Goal: Information Seeking & Learning: Learn about a topic

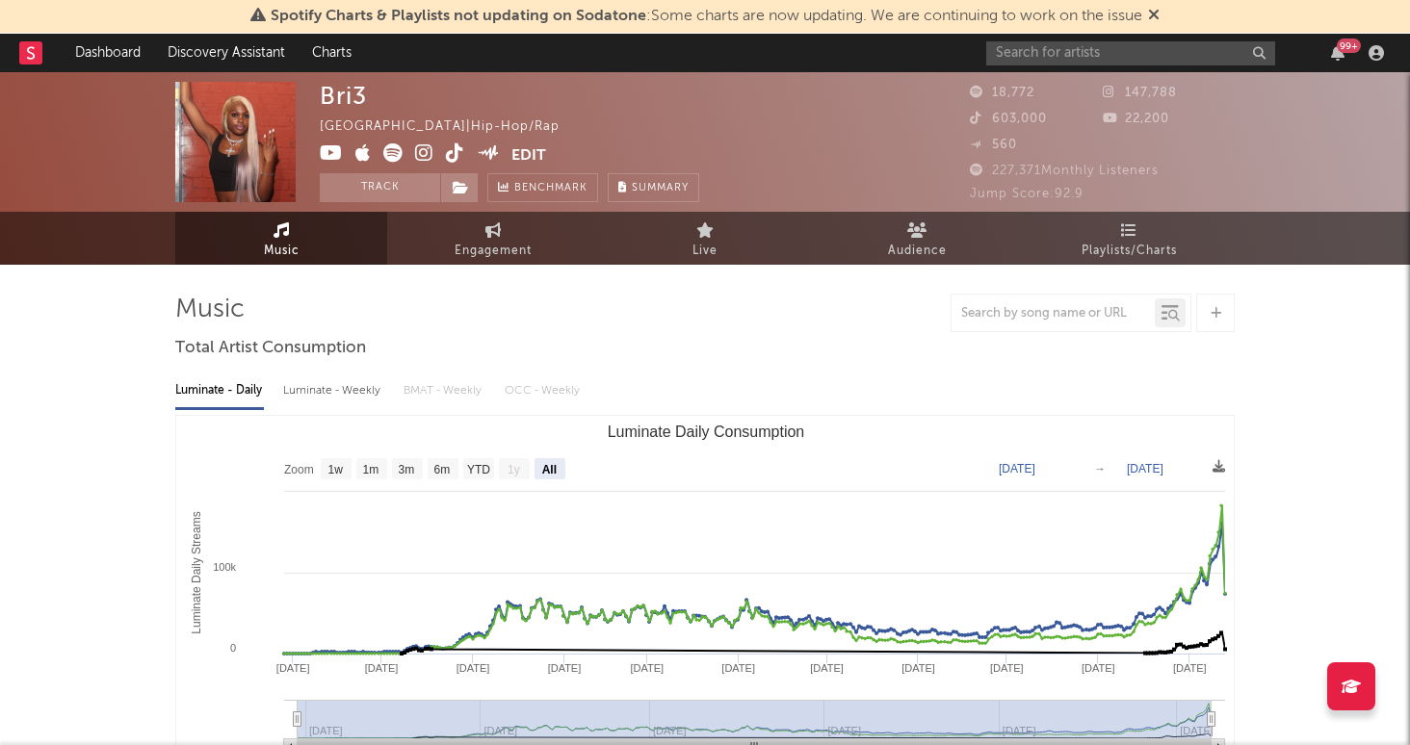
select select "All"
select select "1w"
click at [1073, 56] on input "text" at bounding box center [1130, 53] width 289 height 24
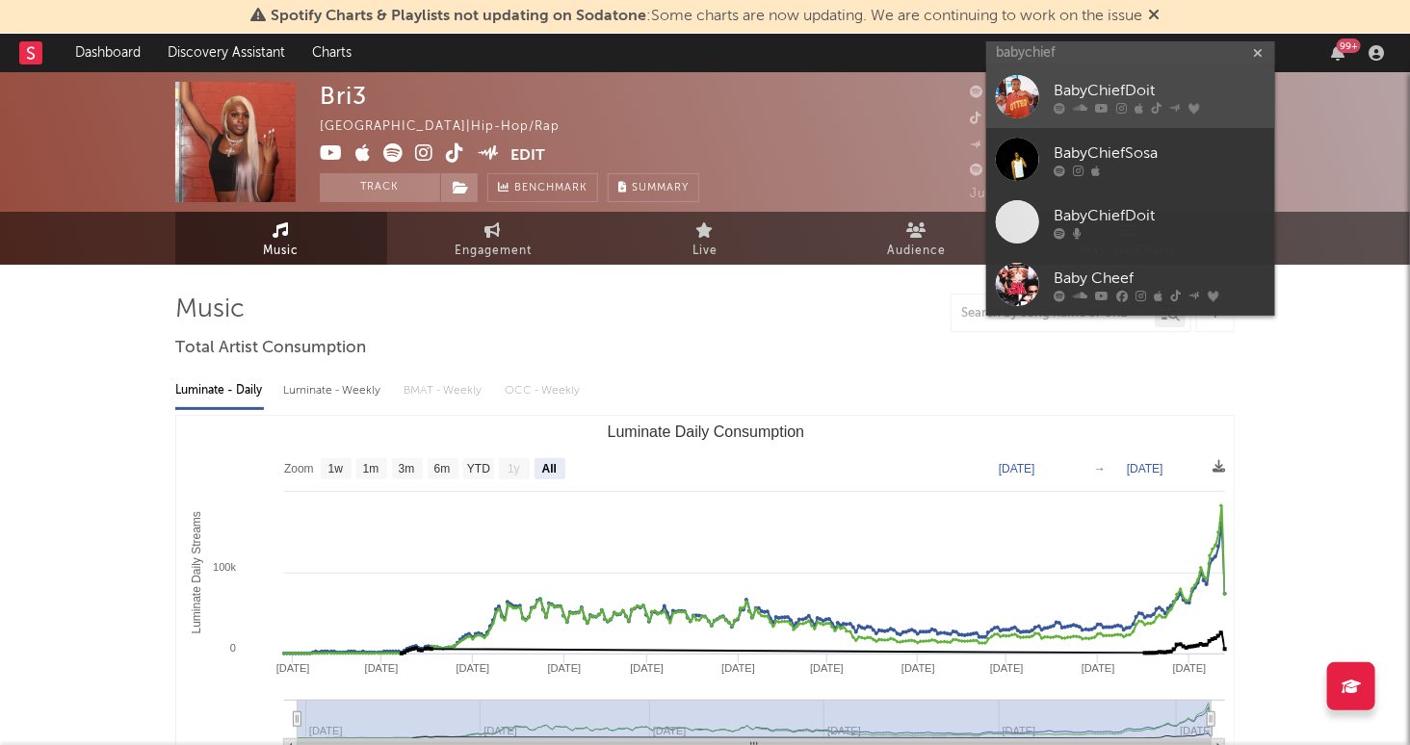
type input "babychief"
click at [1189, 86] on div "BabyChiefDoit" at bounding box center [1160, 91] width 212 height 23
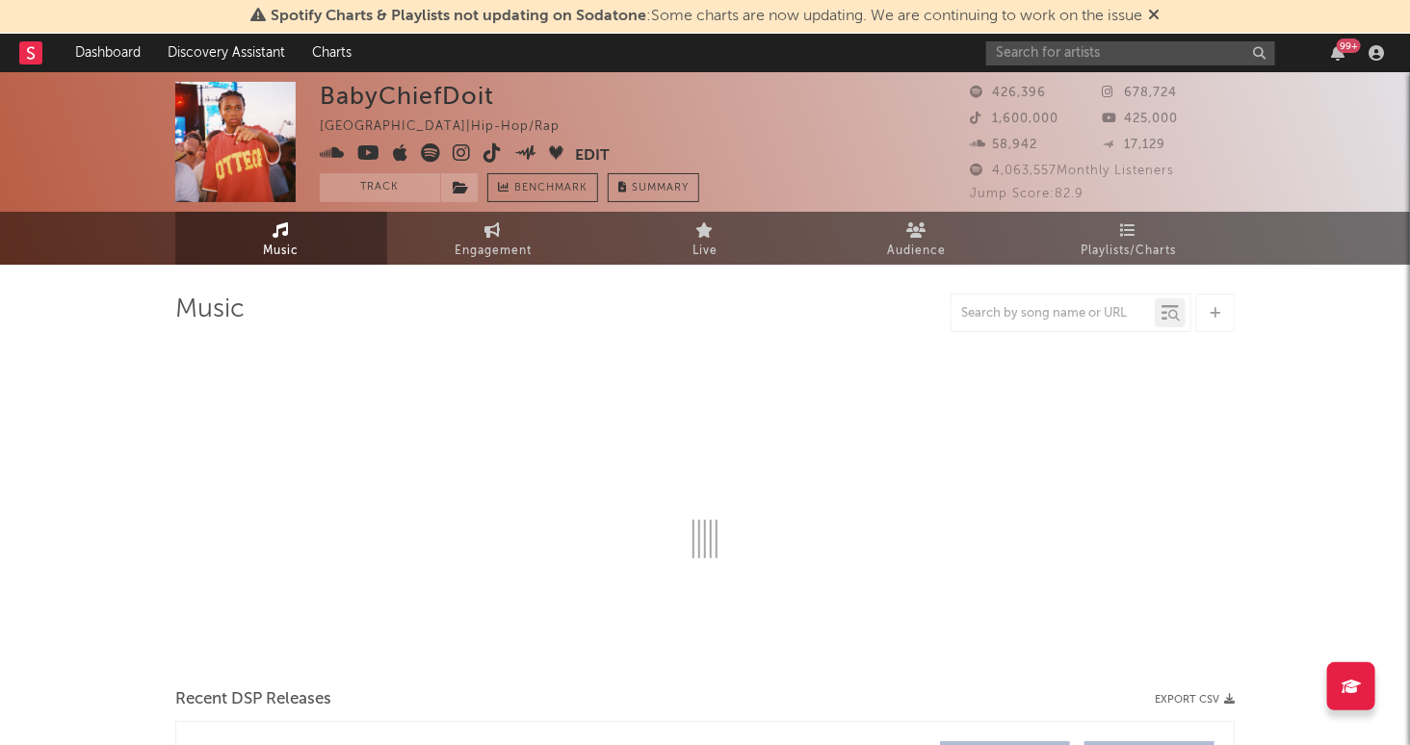
select select "6m"
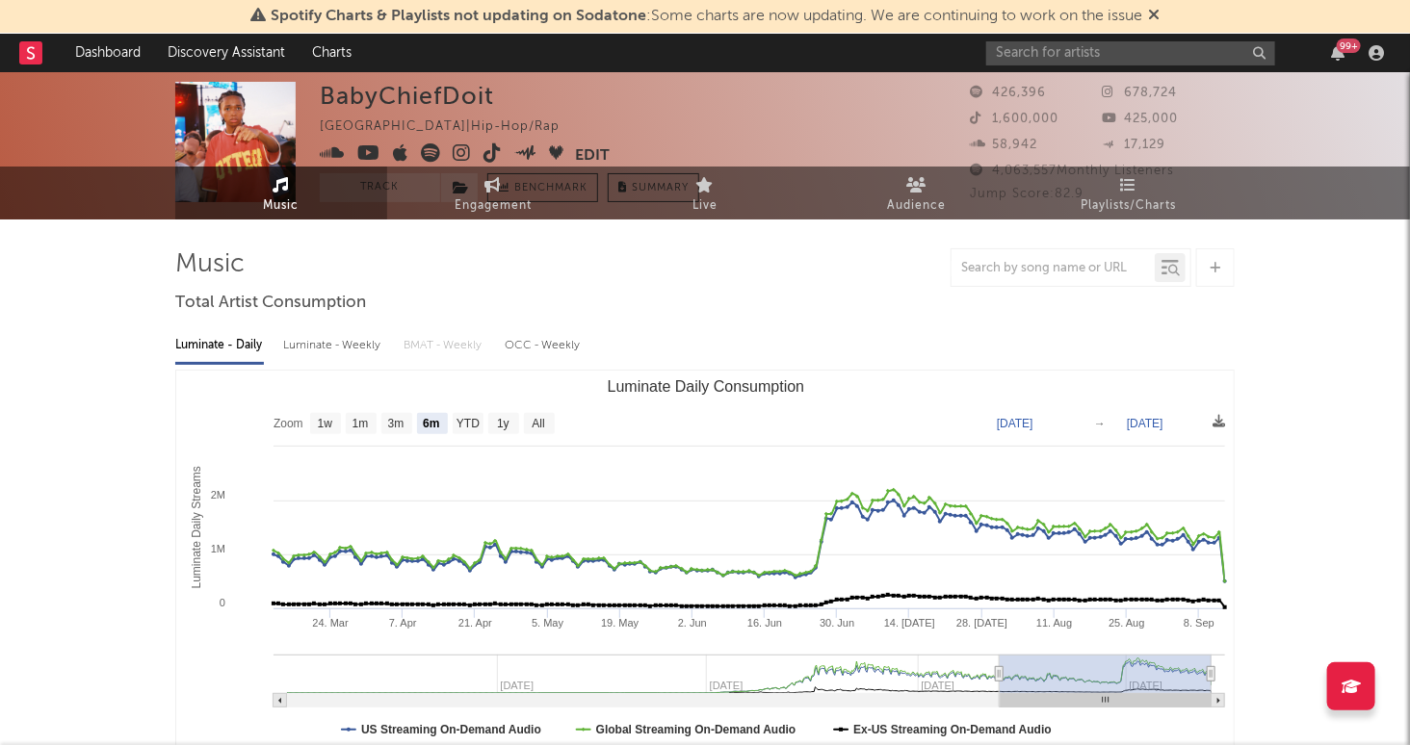
scroll to position [69, 0]
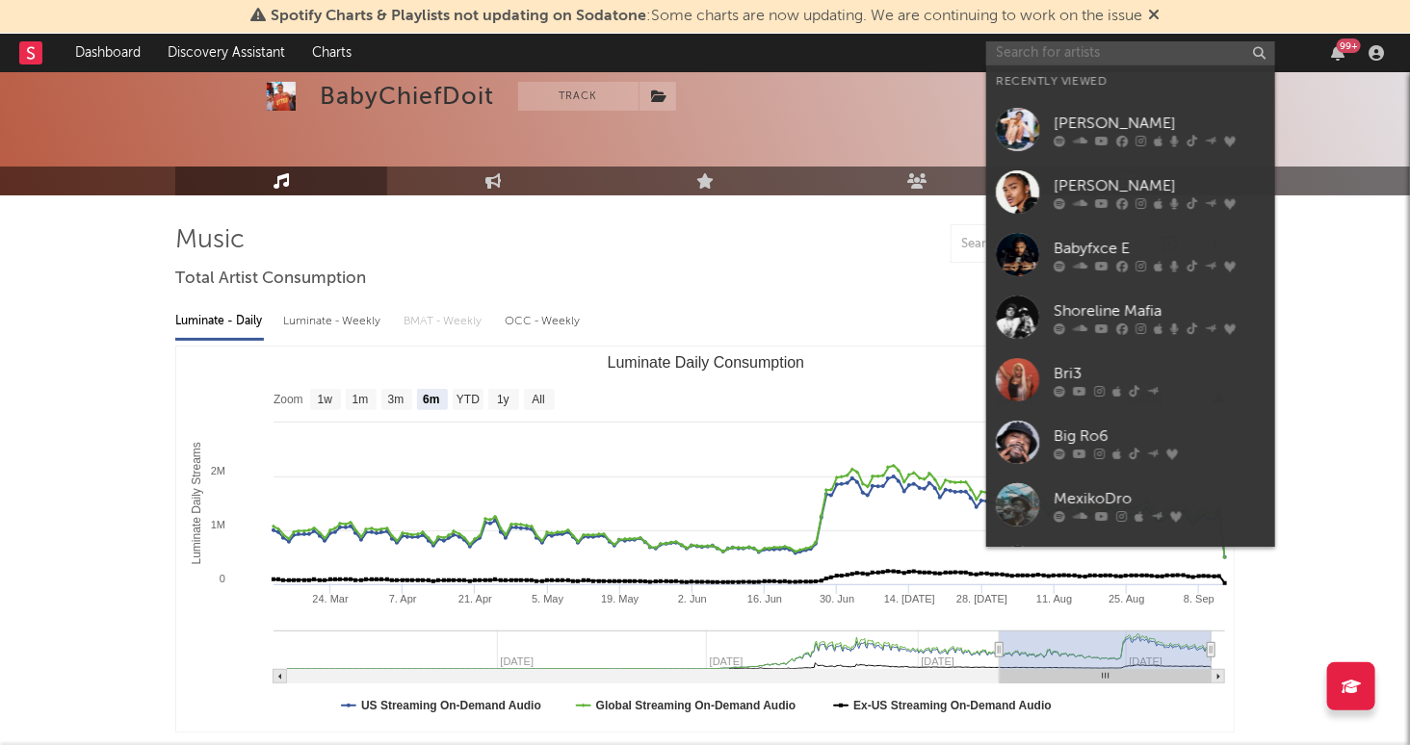
click at [1060, 50] on input "text" at bounding box center [1130, 53] width 289 height 24
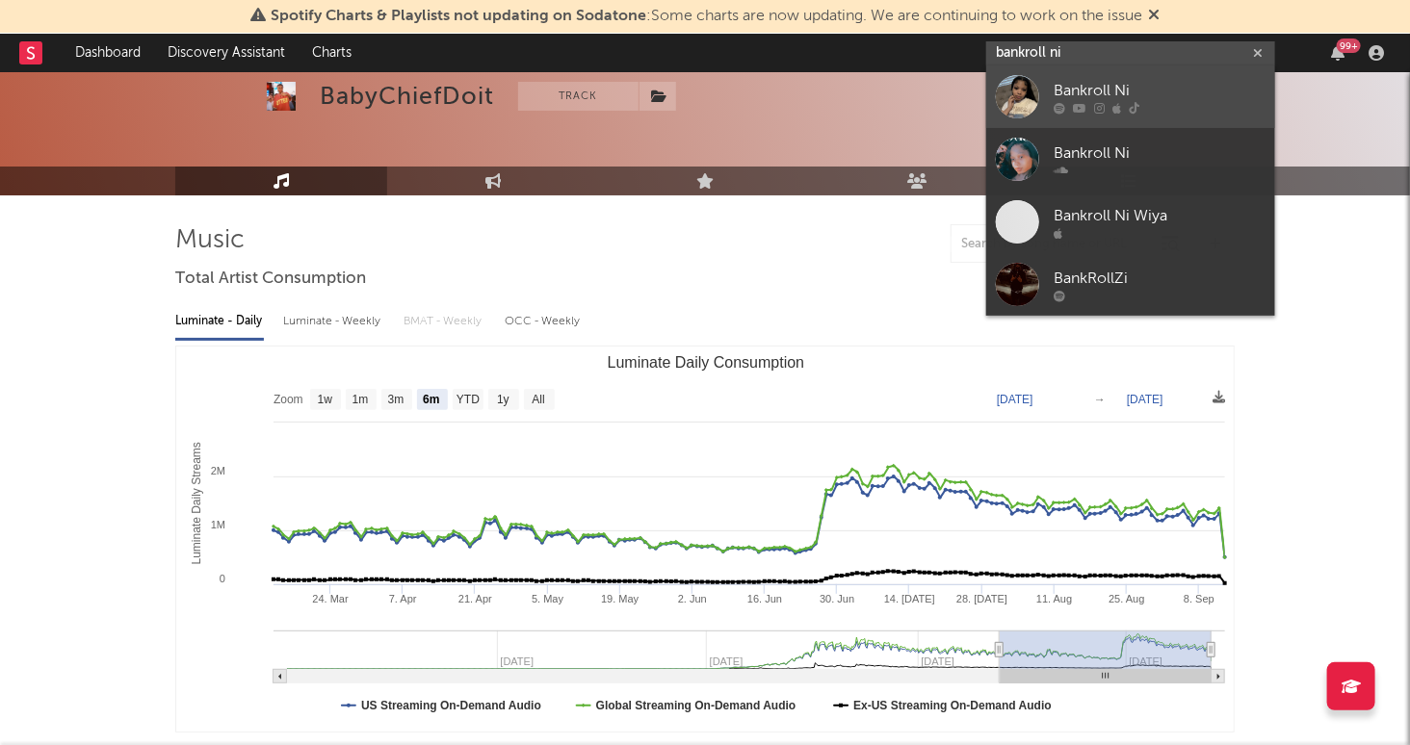
type input "bankroll ni"
click at [1170, 90] on div "Bankroll Ni" at bounding box center [1160, 91] width 212 height 23
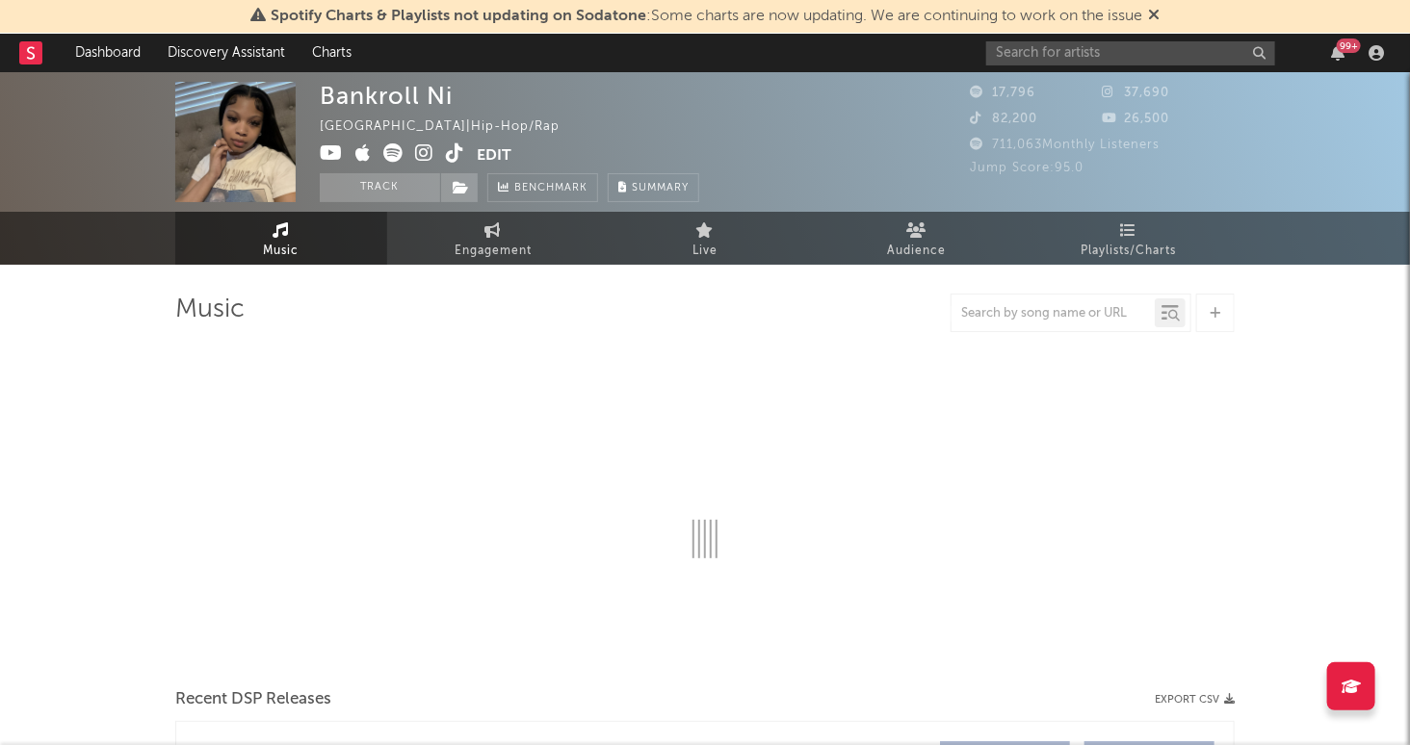
select select "1w"
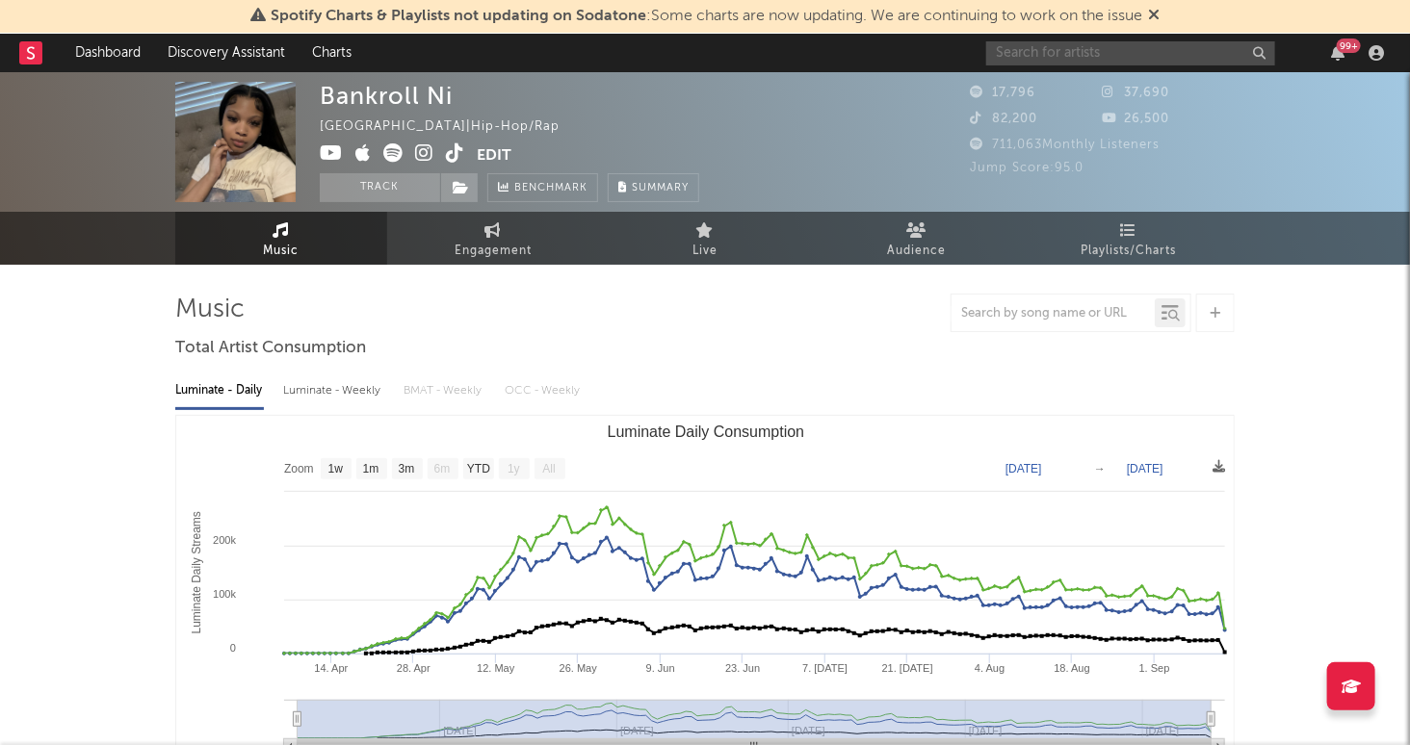
click at [1067, 45] on input "text" at bounding box center [1130, 53] width 289 height 24
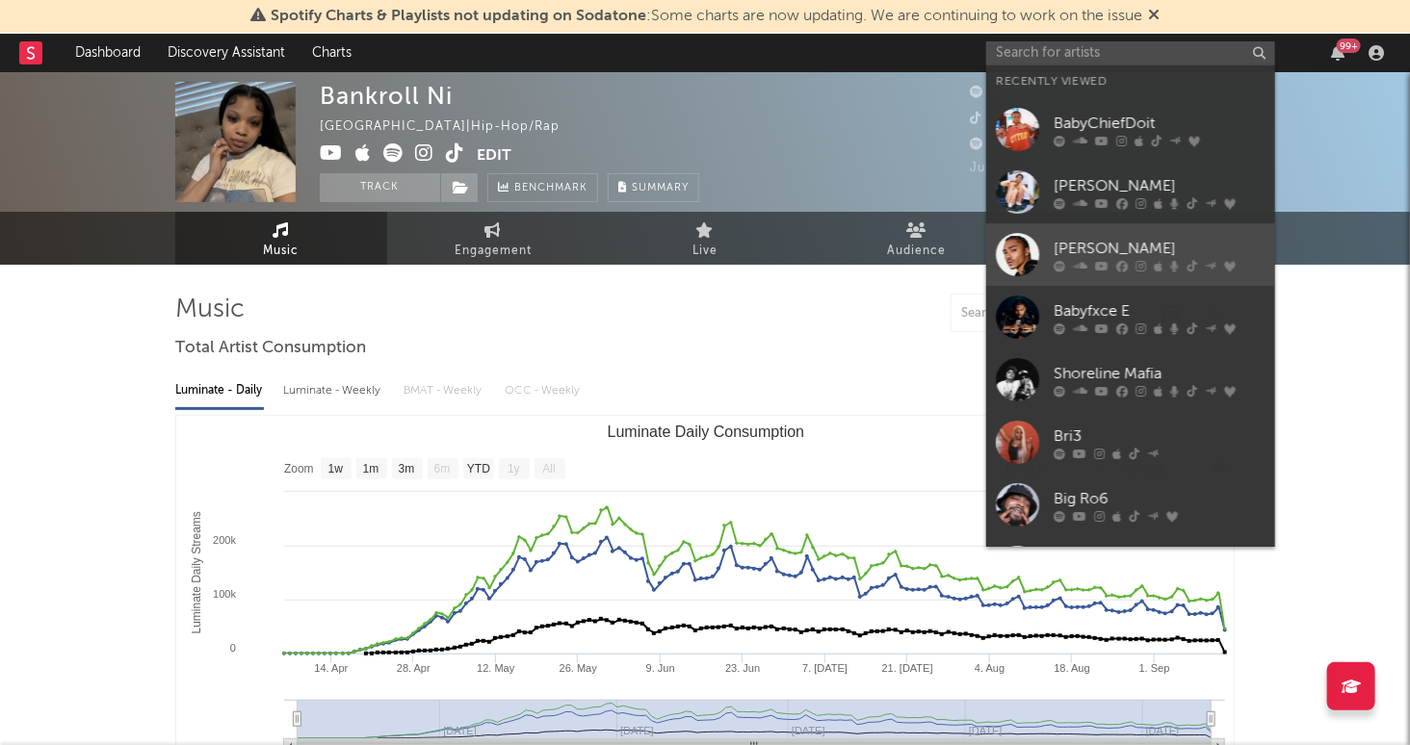
click at [1139, 247] on div "[PERSON_NAME]" at bounding box center [1160, 249] width 212 height 23
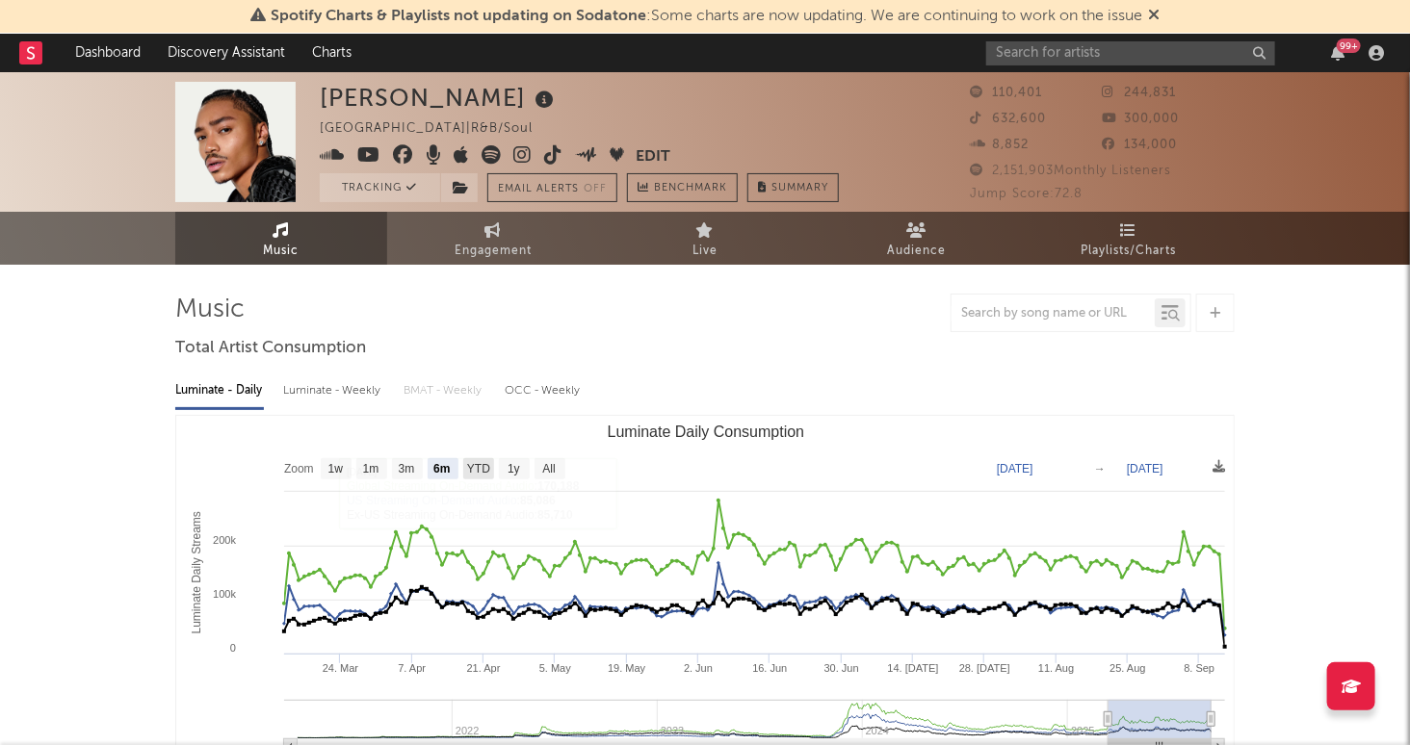
click at [486, 476] on rect "Luminate Daily Consumption" at bounding box center [478, 468] width 31 height 21
select select "YTD"
type input "[DATE]"
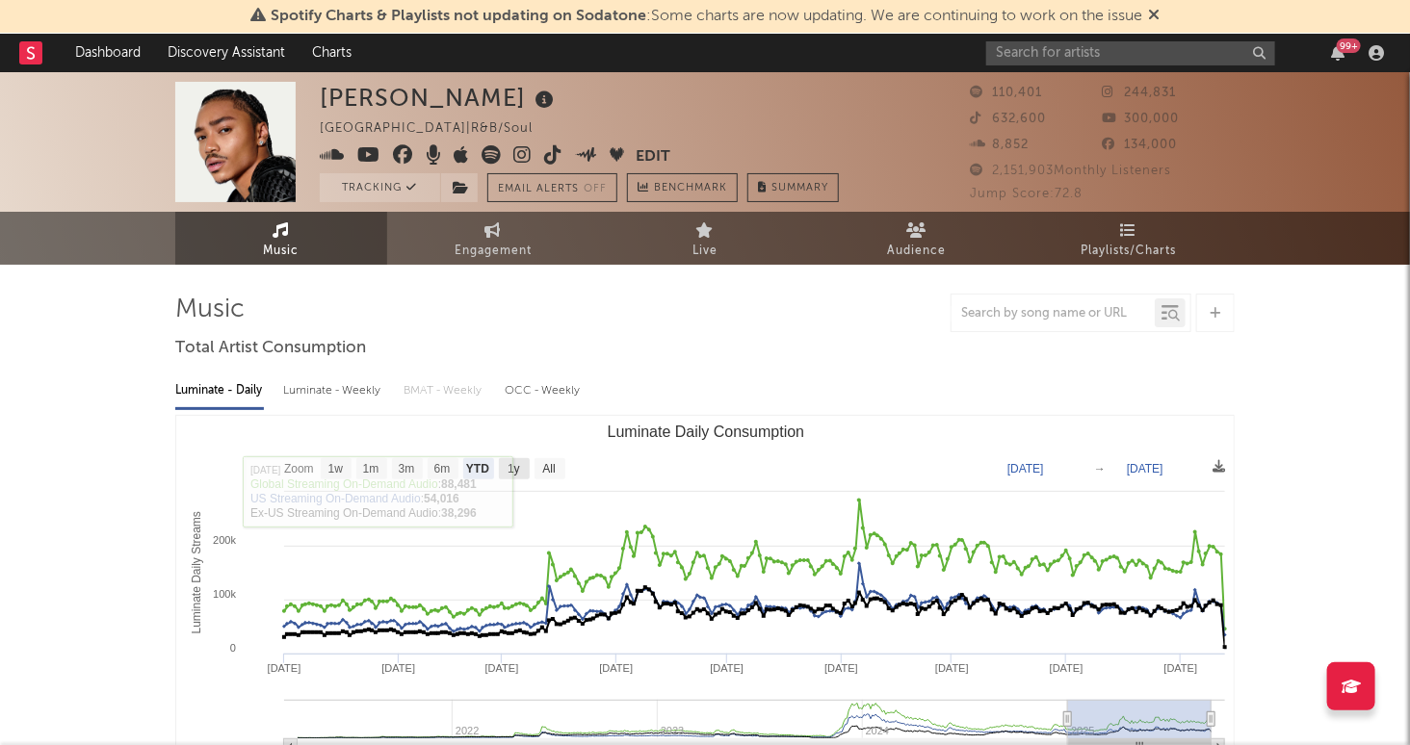
click at [513, 464] on text "1y" at bounding box center [514, 469] width 13 height 13
select select "1y"
type input "[DATE]"
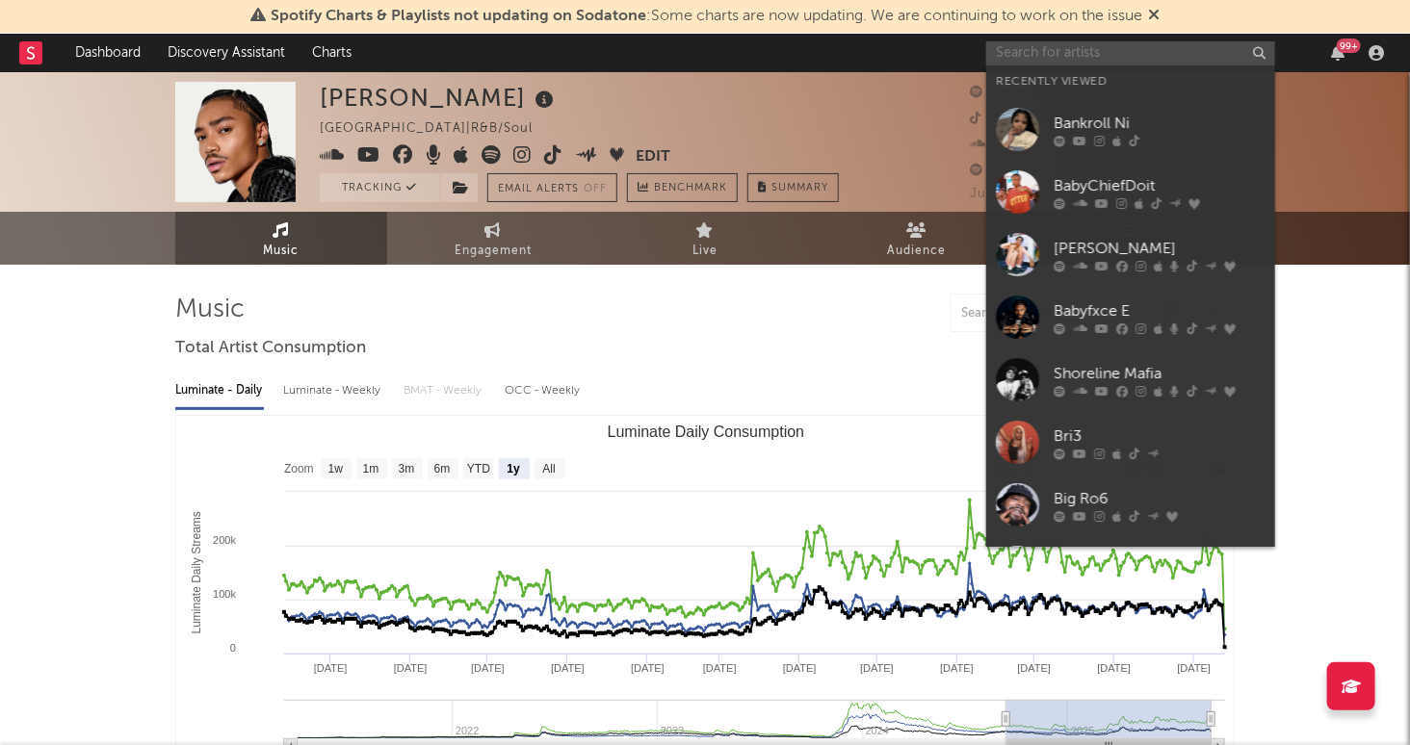
click at [1142, 58] on input "text" at bounding box center [1130, 53] width 289 height 24
click at [1127, 58] on input "text" at bounding box center [1130, 53] width 289 height 24
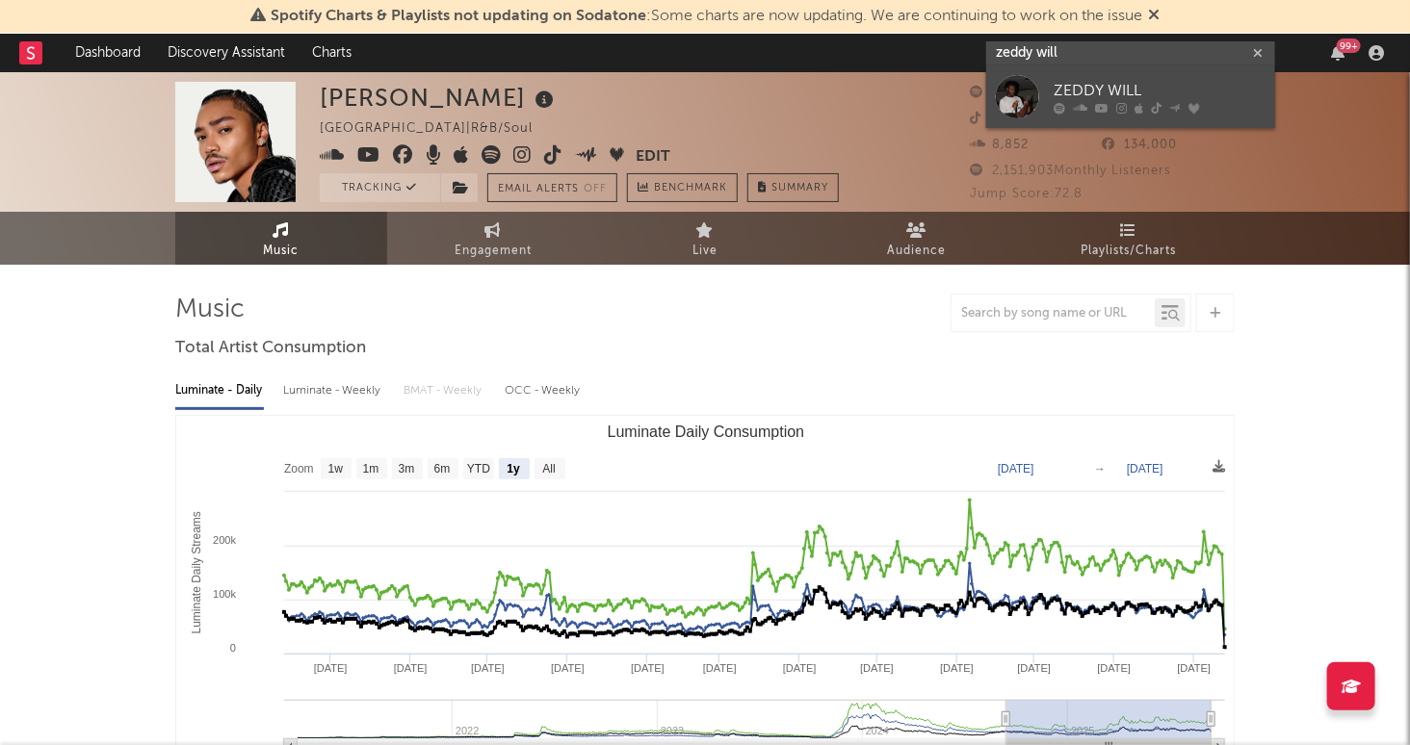
type input "zeddy will"
click at [1232, 90] on div "ZEDDY WILL" at bounding box center [1160, 91] width 212 height 23
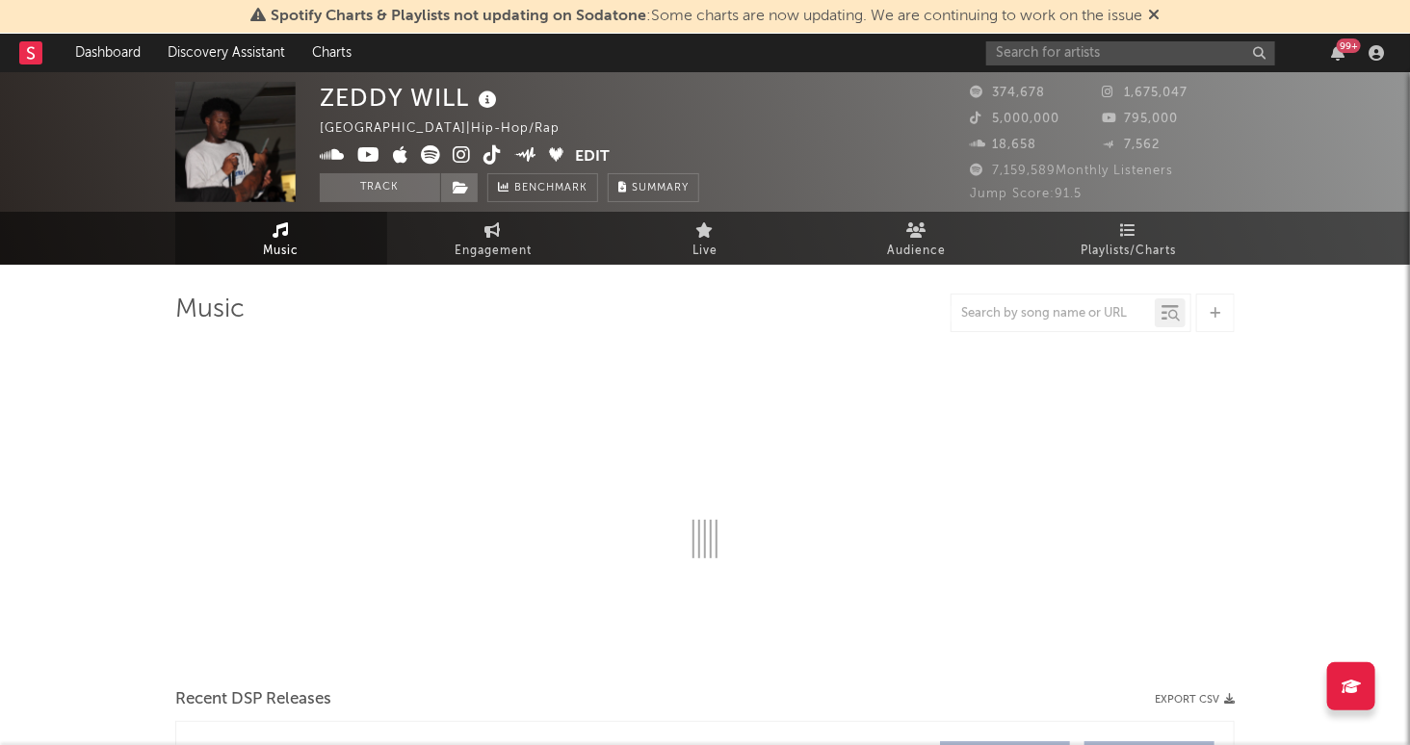
select select "6m"
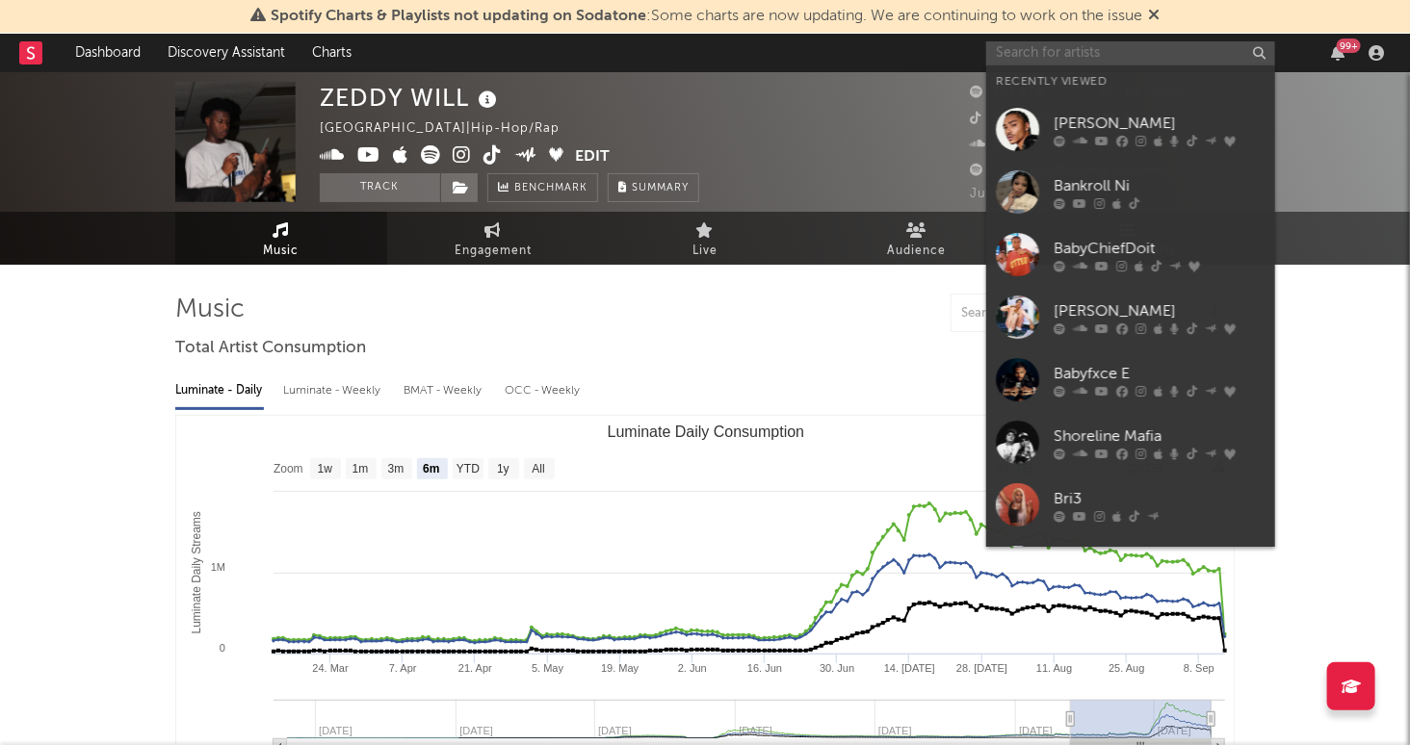
click at [1069, 62] on input "text" at bounding box center [1130, 53] width 289 height 24
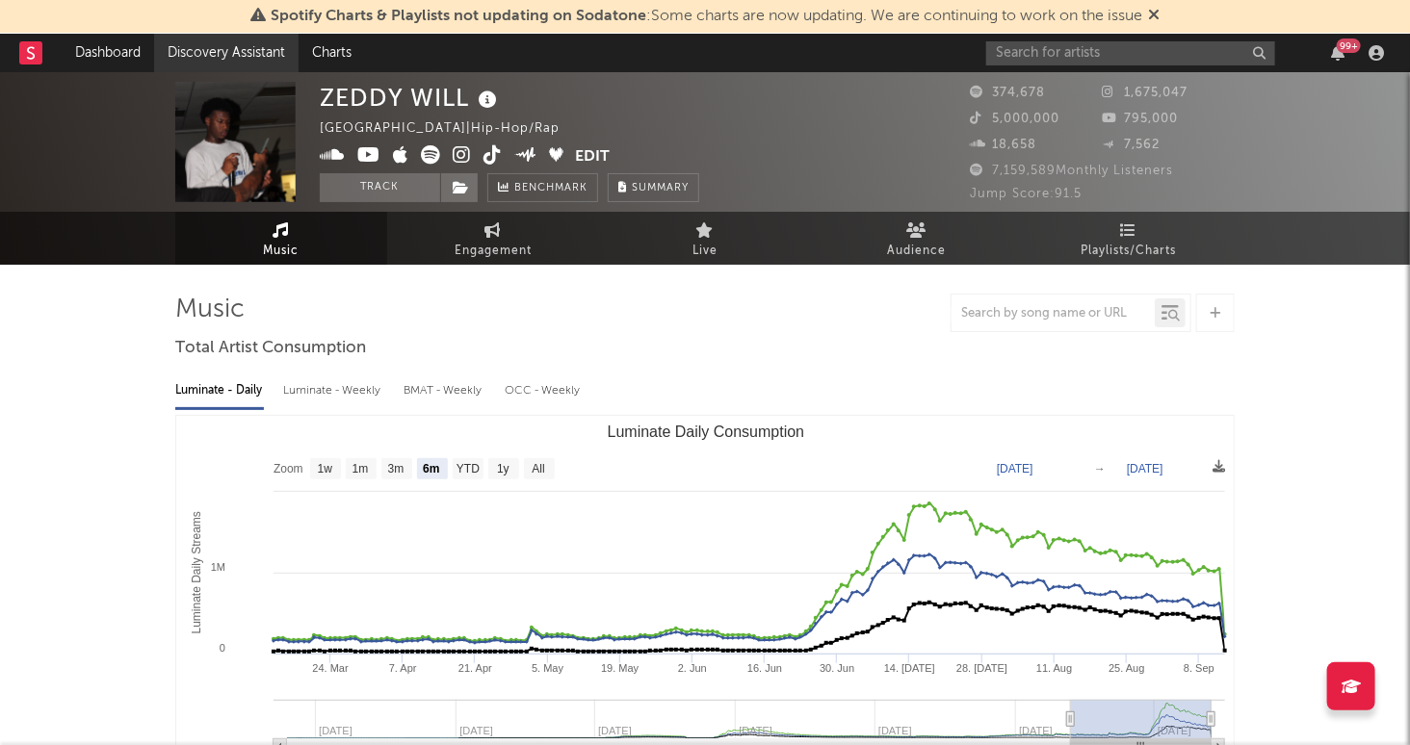
click at [215, 55] on link "Discovery Assistant" at bounding box center [226, 53] width 144 height 39
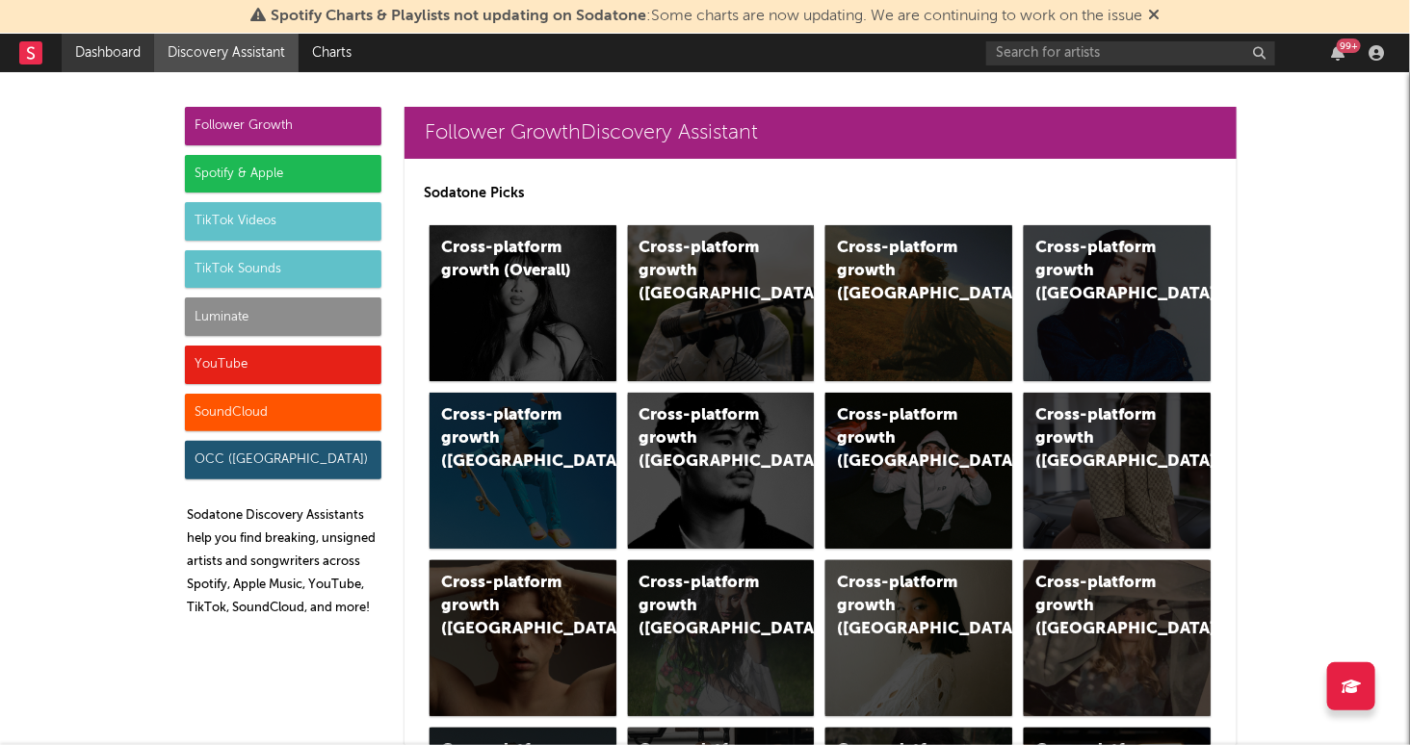
click at [112, 54] on link "Dashboard" at bounding box center [108, 53] width 92 height 39
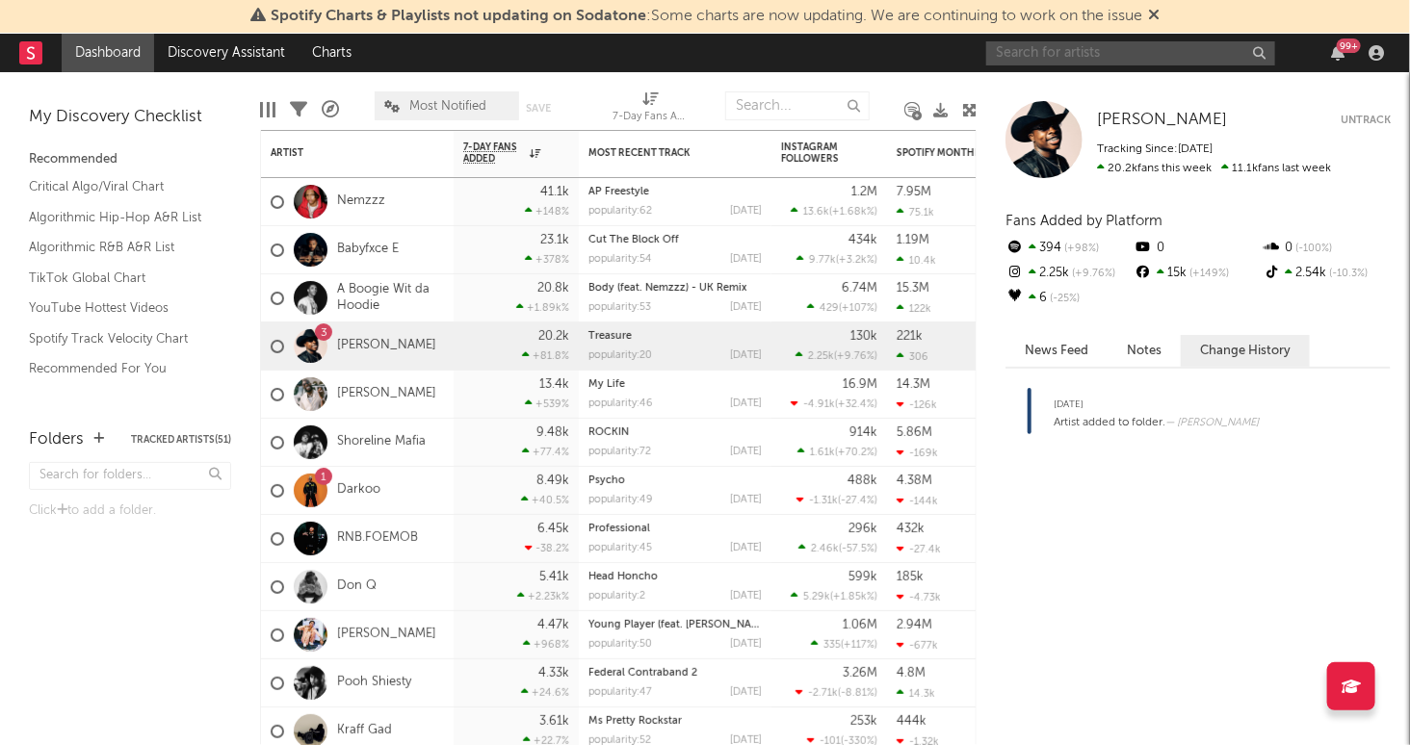
click at [1024, 51] on input "text" at bounding box center [1130, 53] width 289 height 24
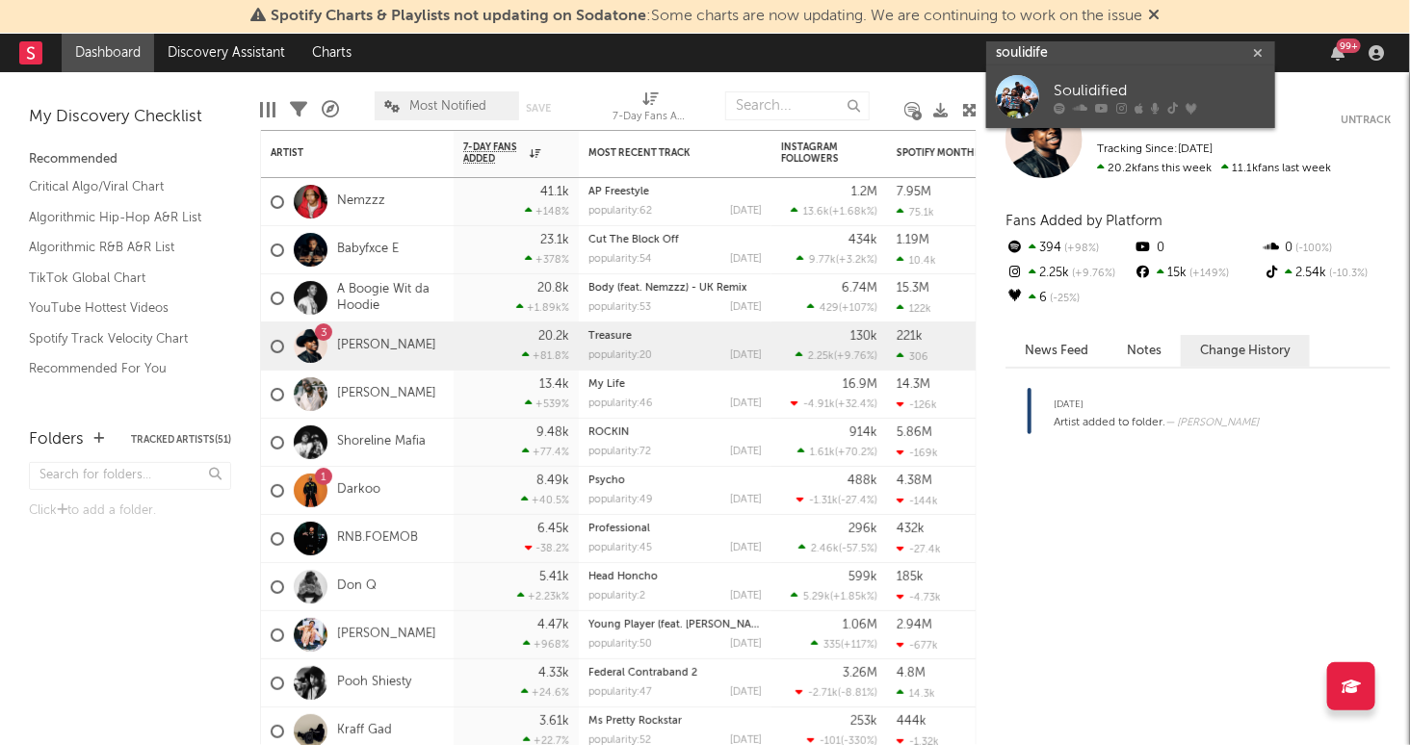
type input "soulidife"
click at [1105, 91] on div "Soulidified" at bounding box center [1160, 91] width 212 height 23
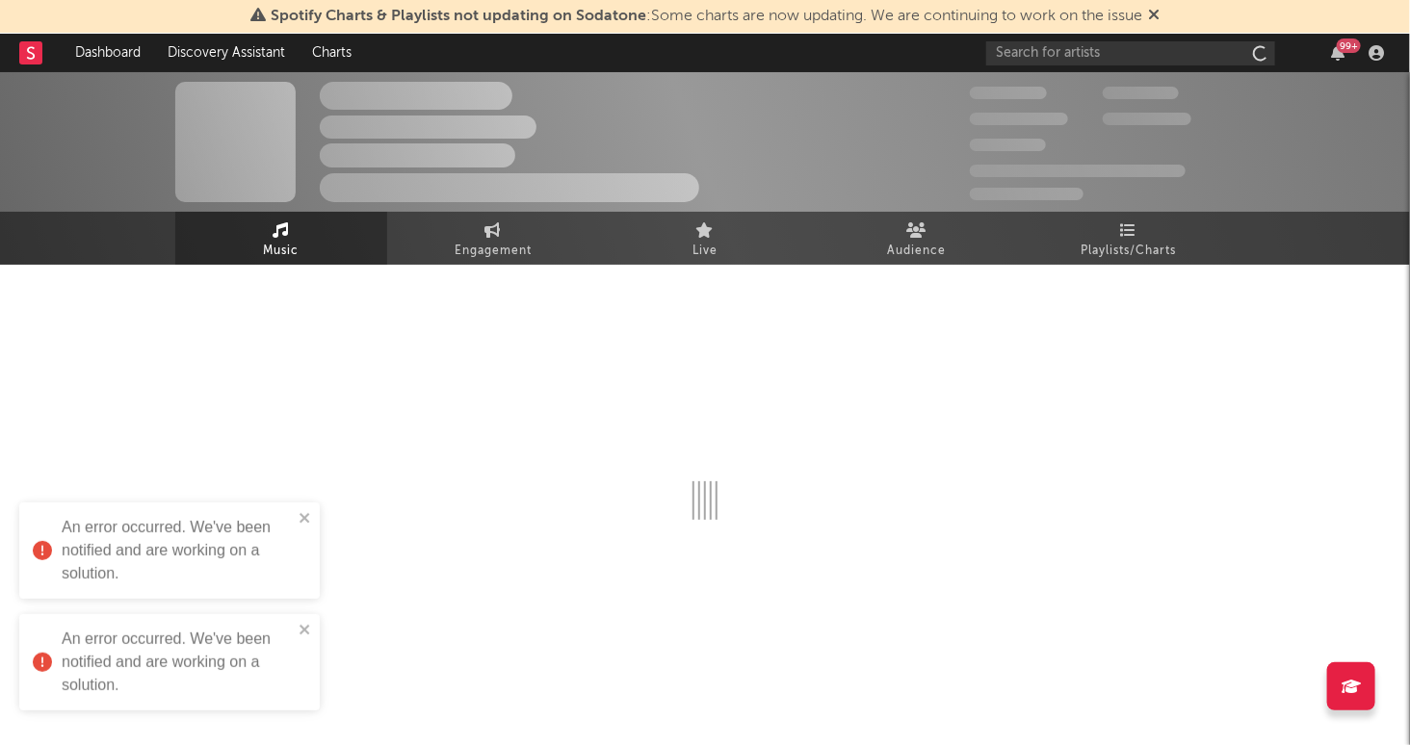
select select "1w"
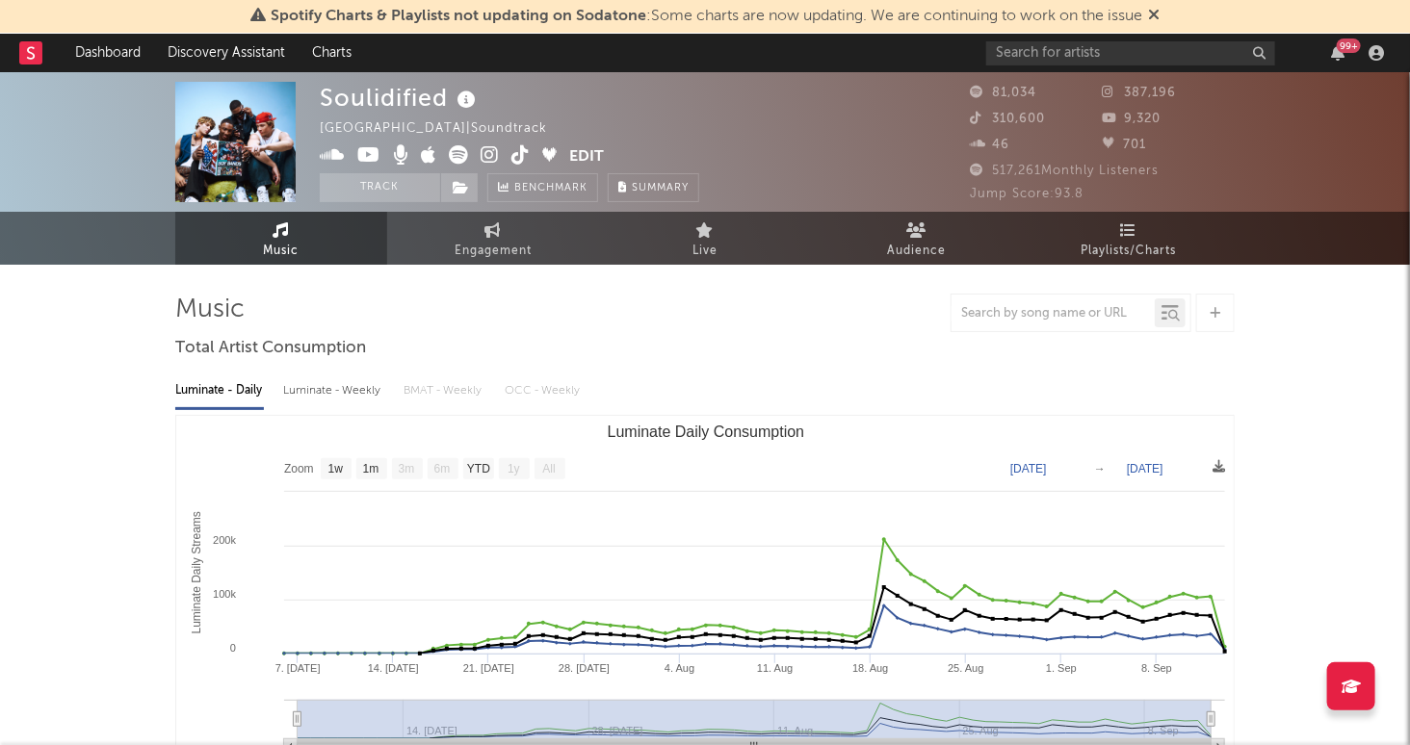
click at [891, 163] on div "Soulidified [GEOGRAPHIC_DATA] | Soundtrack Edit Track Benchmark Summary" at bounding box center [633, 142] width 626 height 120
click at [196, 59] on link "Discovery Assistant" at bounding box center [226, 53] width 144 height 39
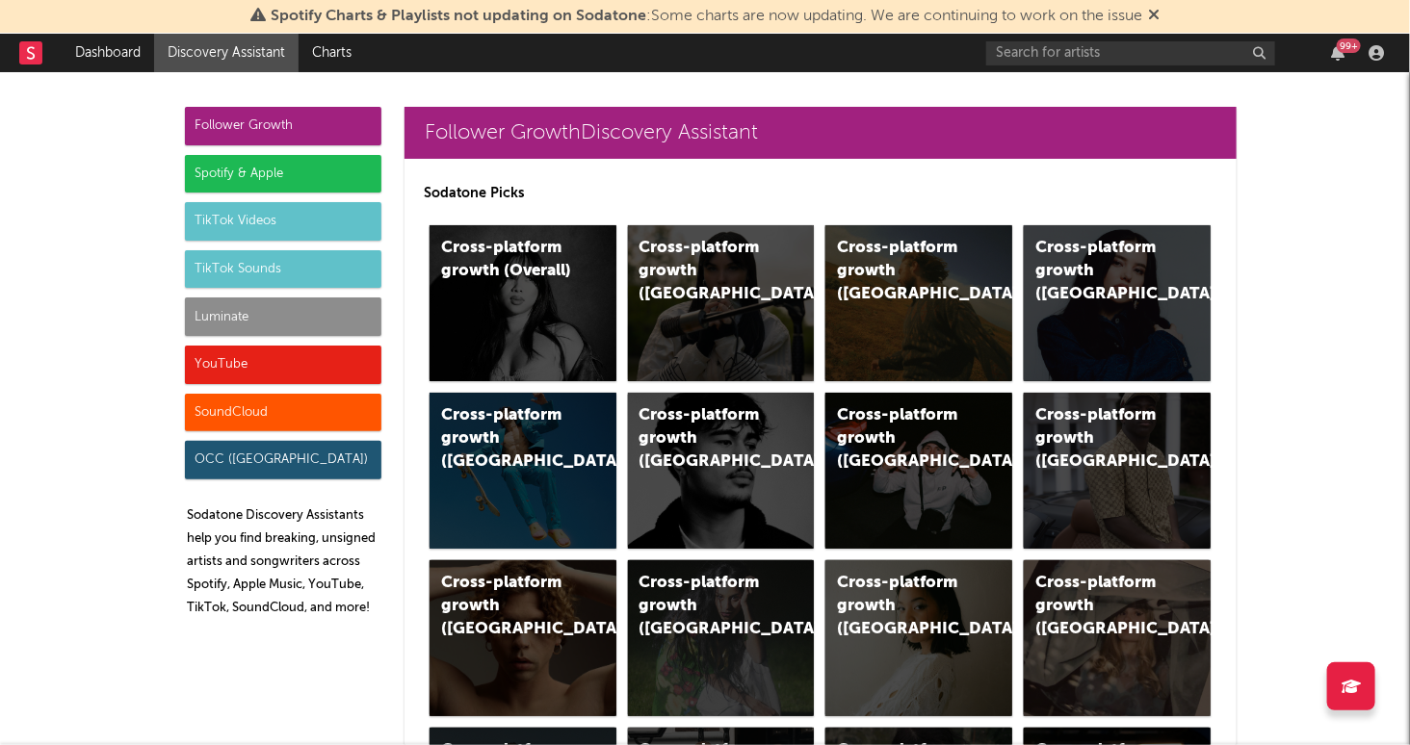
click at [211, 311] on div "Luminate" at bounding box center [283, 317] width 196 height 39
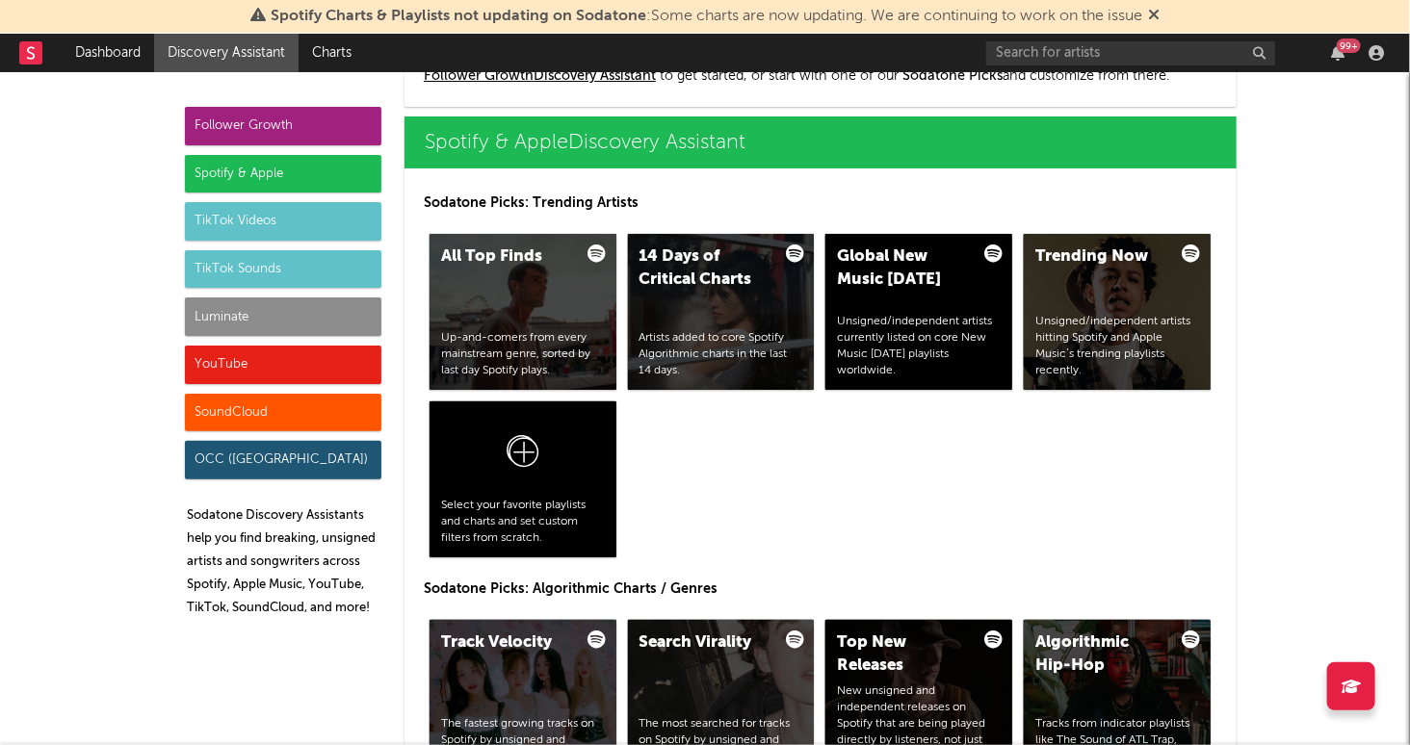
scroll to position [8505, 0]
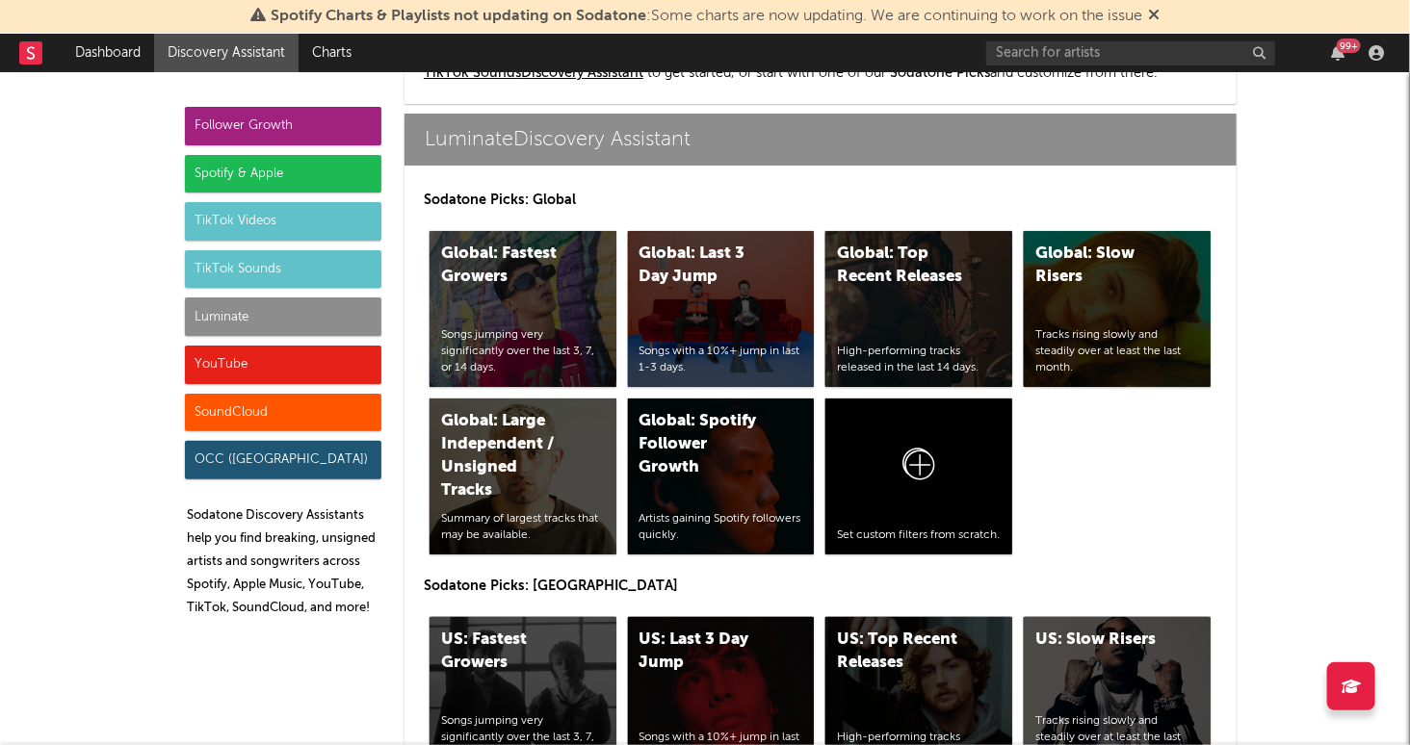
click at [534, 267] on div "Global: Fastest Growers" at bounding box center [506, 266] width 131 height 46
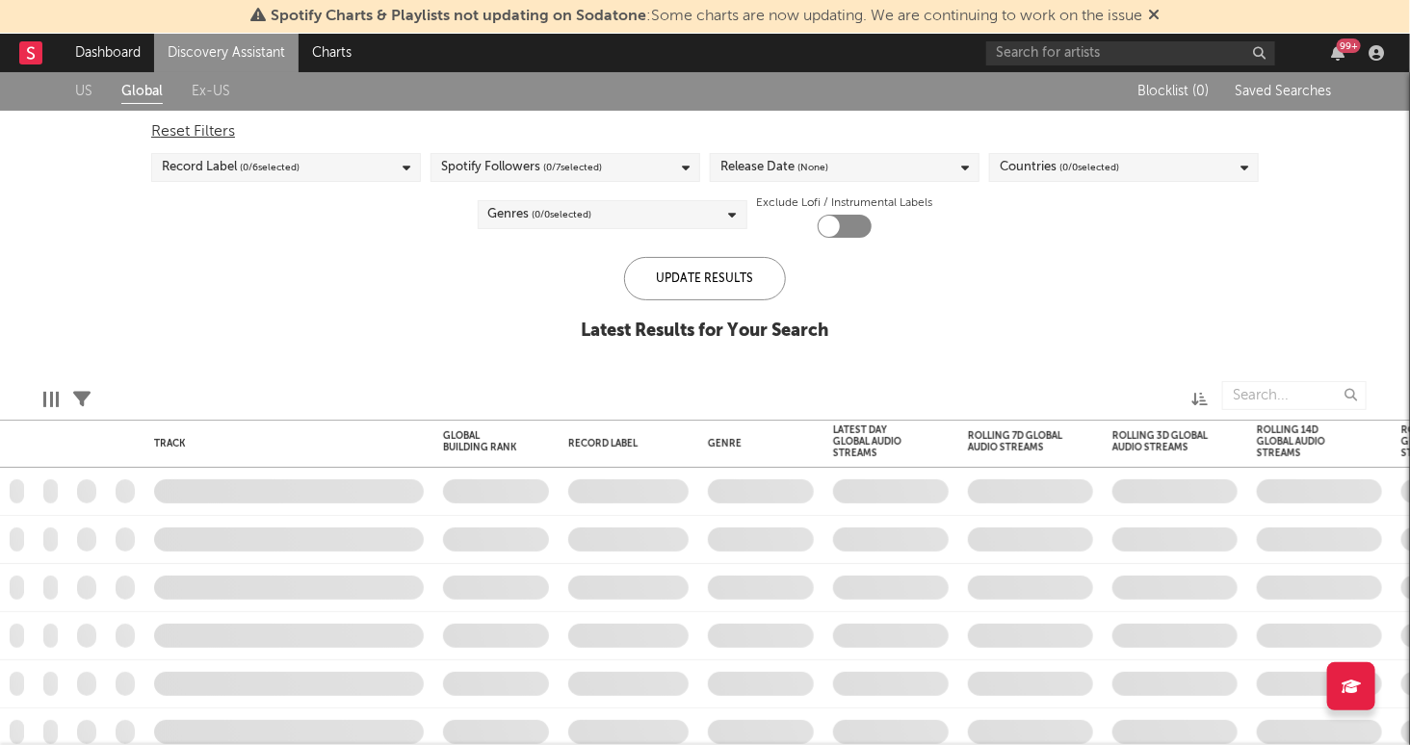
checkbox input "true"
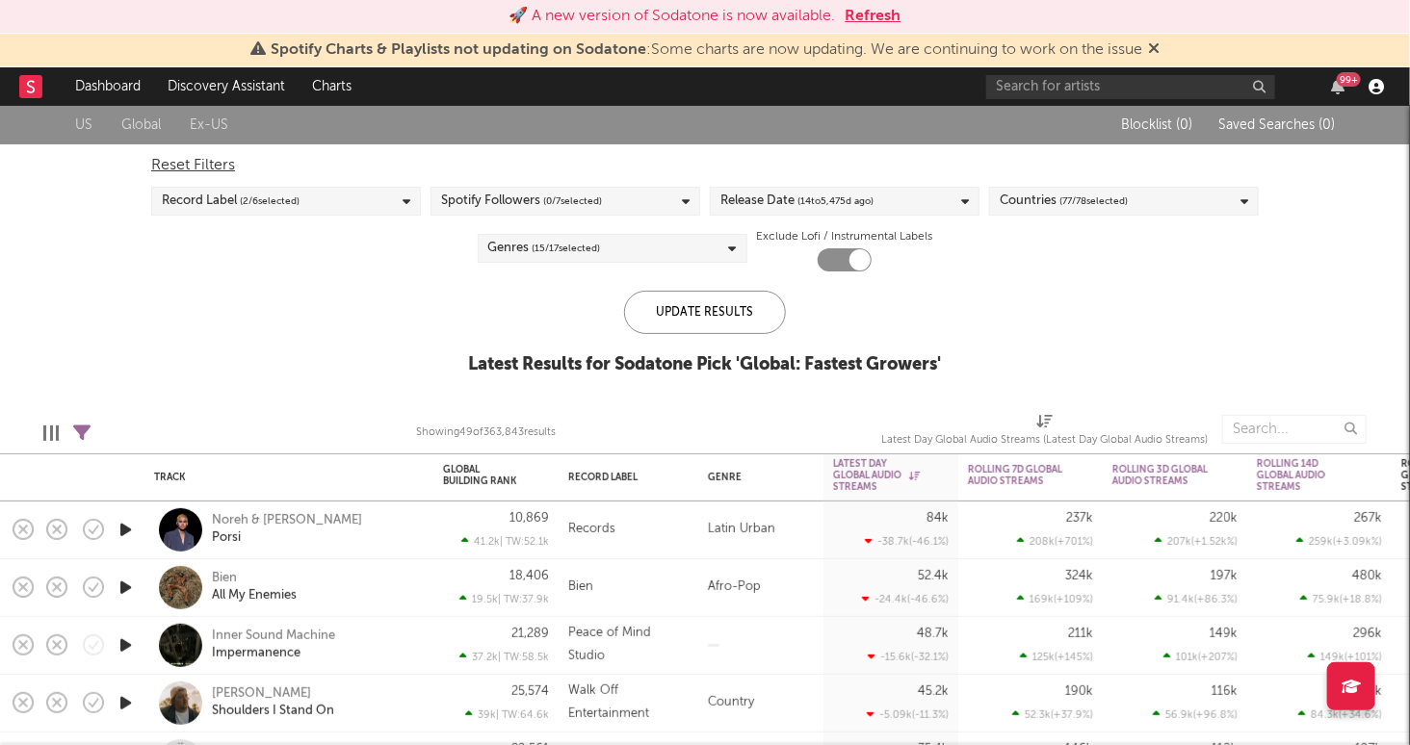
click at [1376, 86] on icon "button" at bounding box center [1375, 86] width 15 height 15
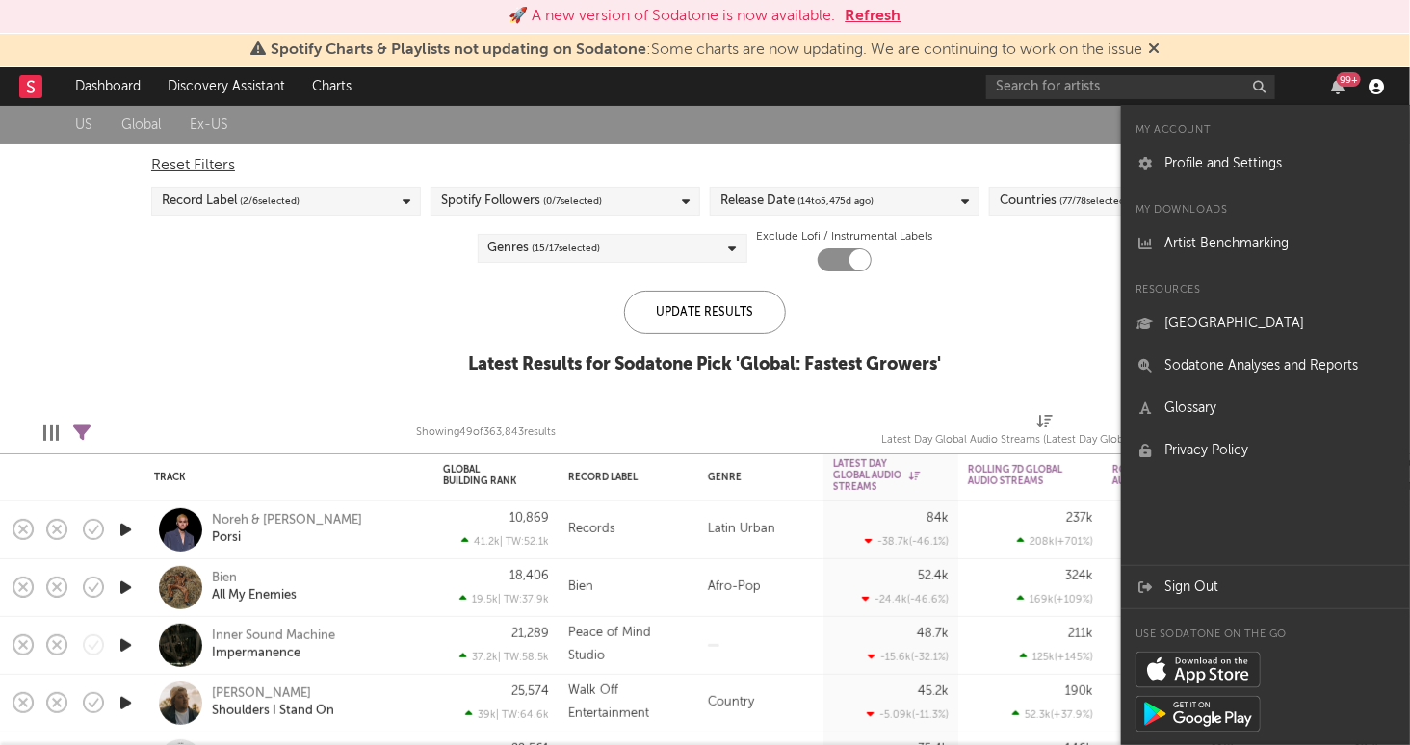
click at [1375, 87] on icon "button" at bounding box center [1375, 86] width 15 height 15
